Goal: Task Accomplishment & Management: Manage account settings

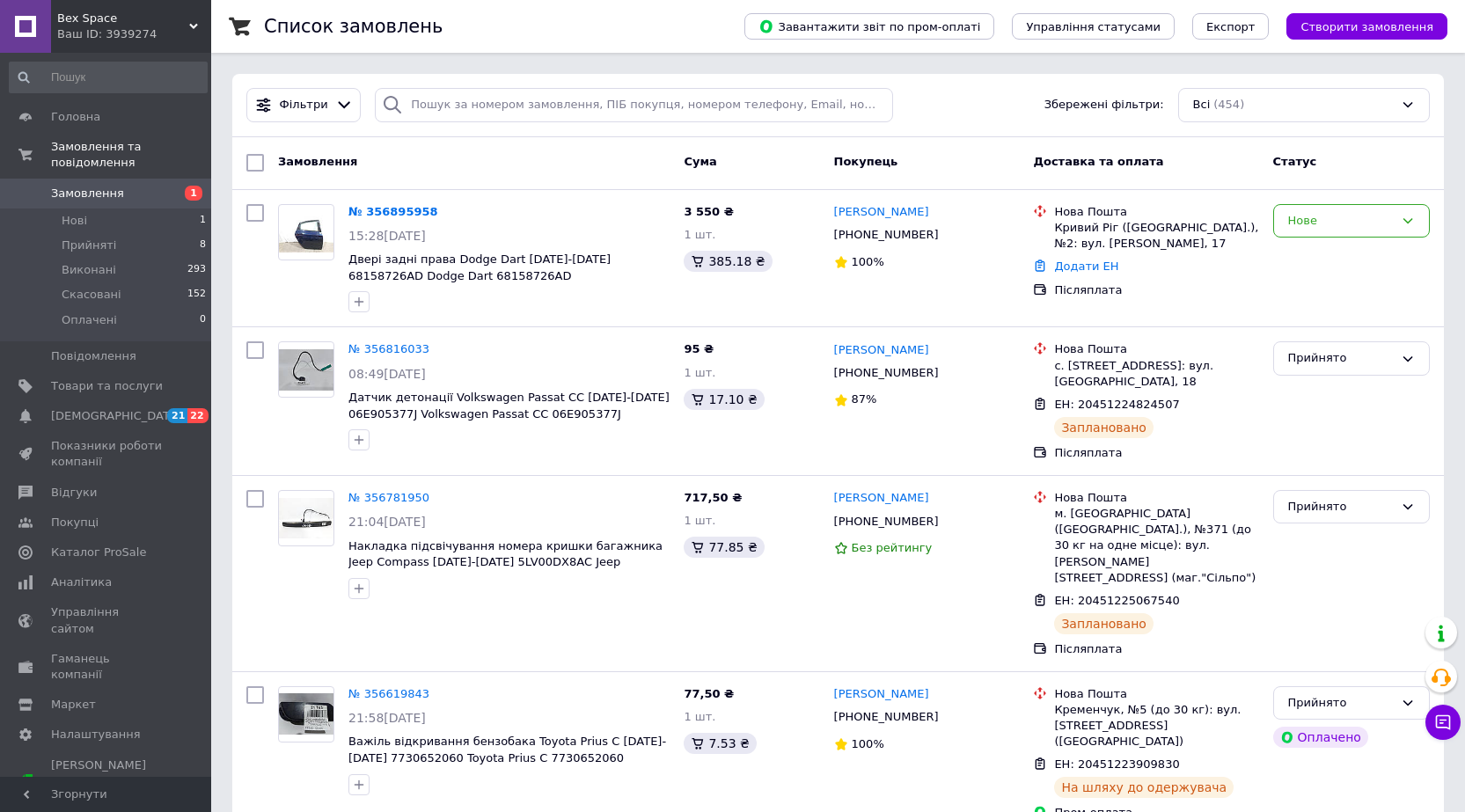
click at [464, 279] on span "Двері задні права Dodge Dart [DATE]-[DATE] 68158726AD Dodge Dart 68158726AD" at bounding box center [509, 268] width 321 height 32
drag, startPoint x: 457, startPoint y: 271, endPoint x: 373, endPoint y: 278, distance: 84.3
click at [373, 278] on span "Двері задні права Dodge Dart [DATE]-[DATE] 68158726AD Dodge Dart 68158726AD" at bounding box center [509, 268] width 321 height 32
copy span "68158726AD"
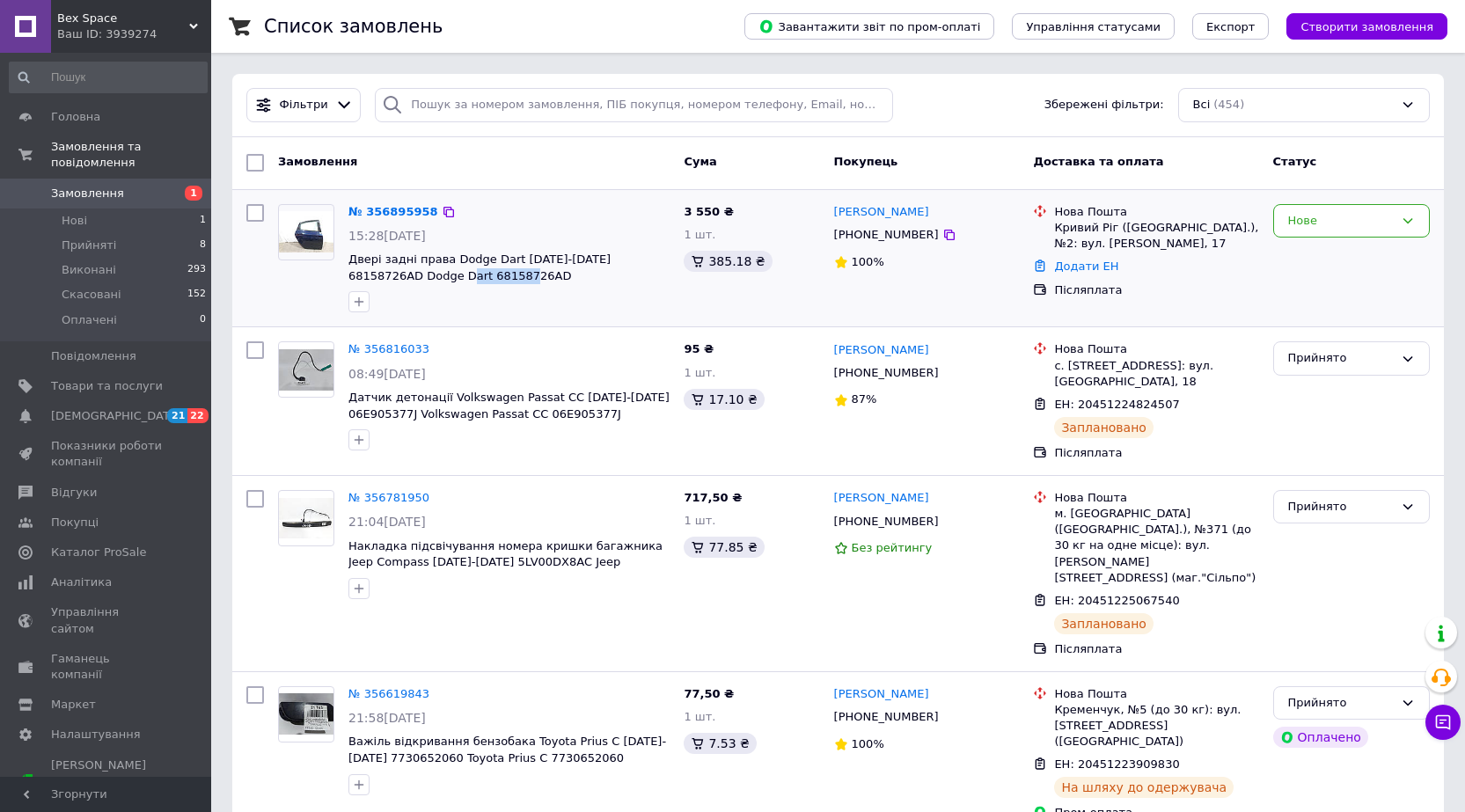
click at [298, 232] on img at bounding box center [305, 232] width 54 height 41
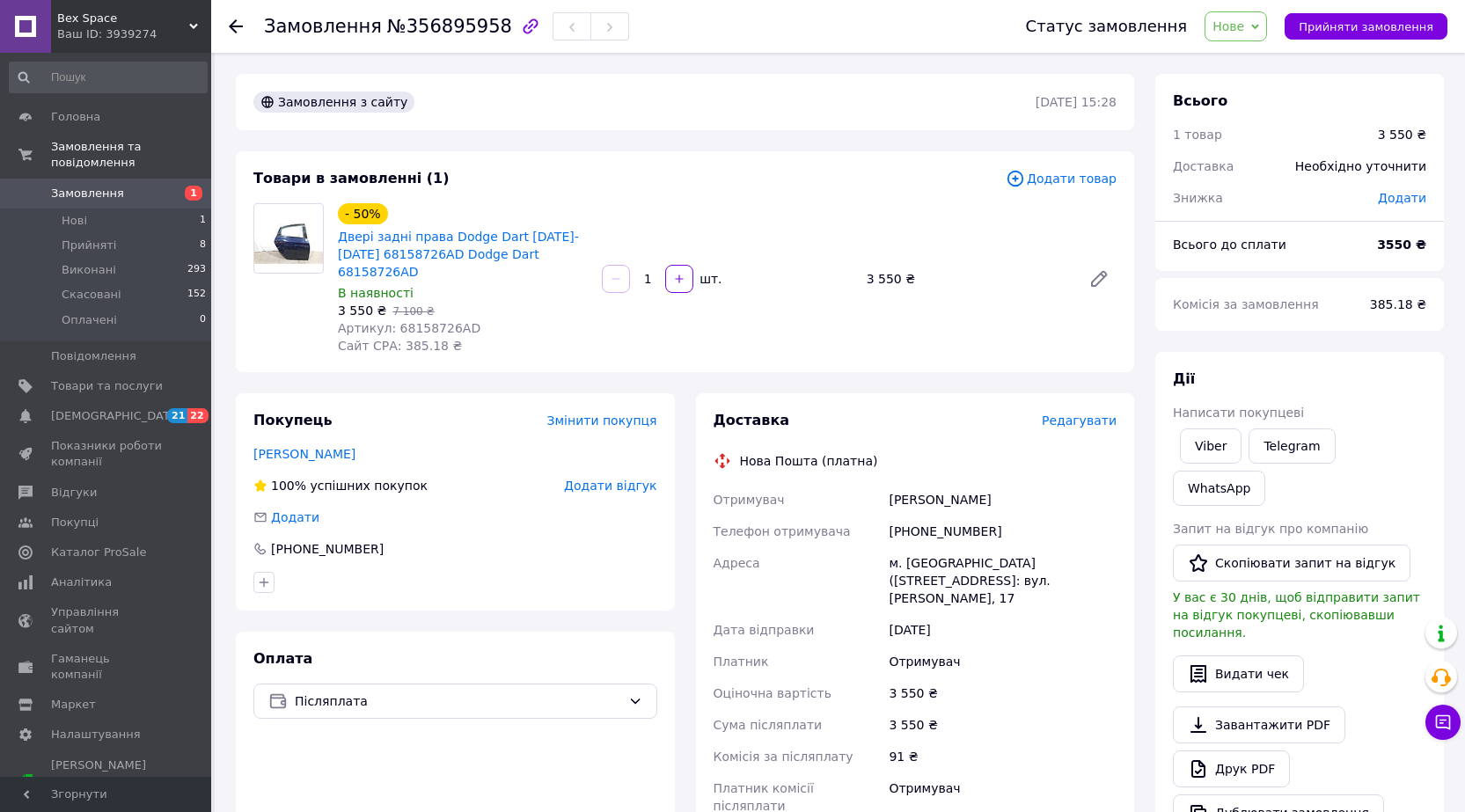
click at [239, 24] on icon at bounding box center [235, 27] width 14 height 14
